Goal: Transaction & Acquisition: Register for event/course

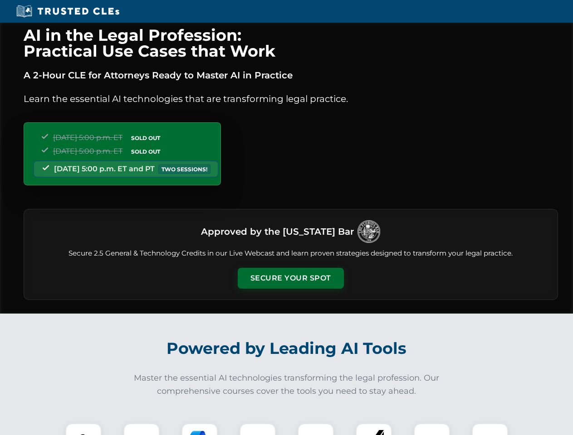
click at [290, 278] on button "Secure Your Spot" at bounding box center [291, 278] width 106 height 21
click at [83, 429] on img at bounding box center [83, 441] width 26 height 26
click at [141, 429] on div at bounding box center [141, 441] width 36 height 36
